Goal: Task Accomplishment & Management: Manage account settings

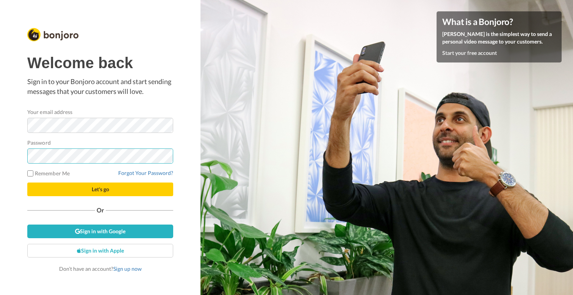
click at [100, 189] on button "Let's go" at bounding box center [100, 190] width 146 height 14
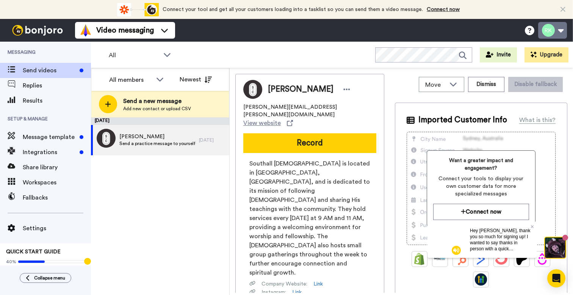
click at [561, 33] on button at bounding box center [552, 30] width 29 height 17
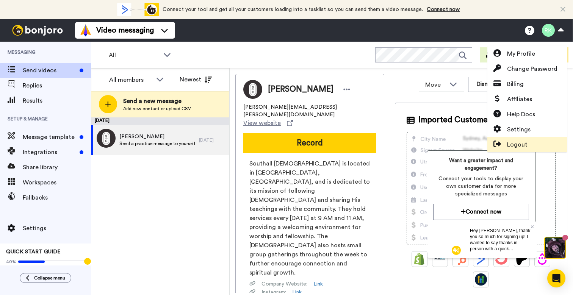
click at [530, 145] on link "Logout" at bounding box center [528, 144] width 80 height 15
